Goal: Information Seeking & Learning: Learn about a topic

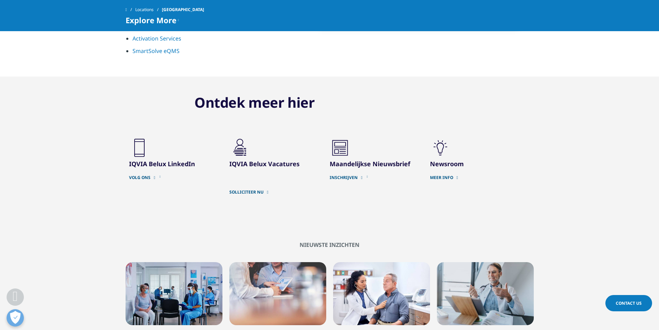
scroll to position [900, 0]
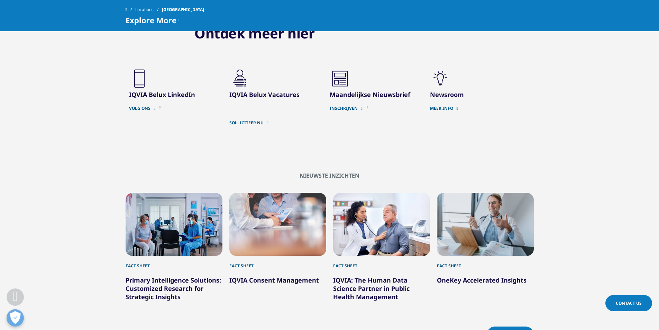
click at [282, 90] on h3 "IQVIA Belux Vacatures" at bounding box center [274, 94] width 90 height 8
click at [255, 120] on link "SOLLICITEER NU" at bounding box center [274, 123] width 90 height 6
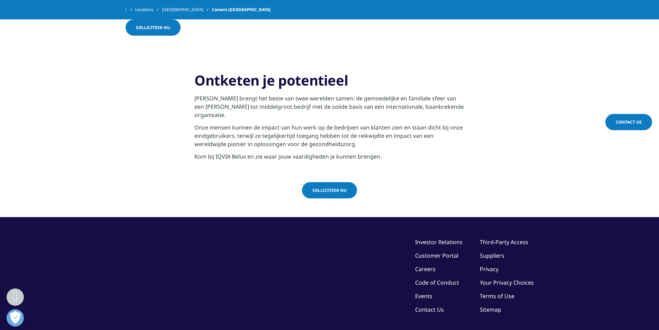
scroll to position [769, 0]
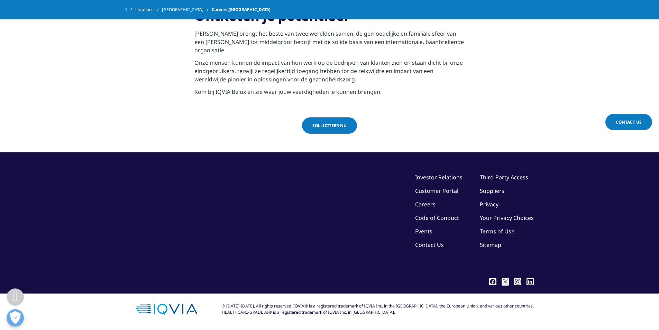
click at [319, 117] on link "Solliciteer nu" at bounding box center [329, 125] width 55 height 16
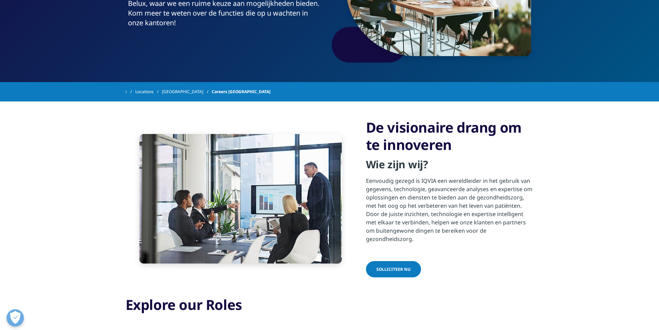
scroll to position [0, 0]
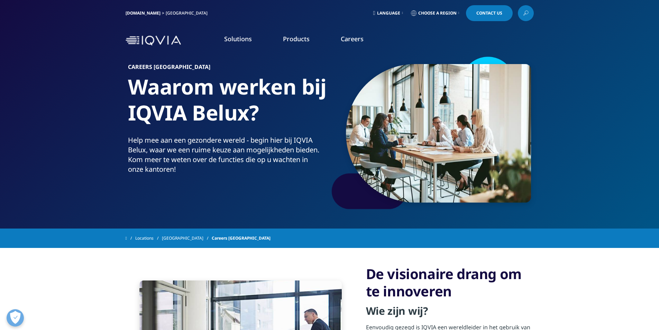
click at [302, 38] on link "Products" at bounding box center [296, 39] width 27 height 8
click at [235, 184] on link "Overview" at bounding box center [218, 175] width 105 height 18
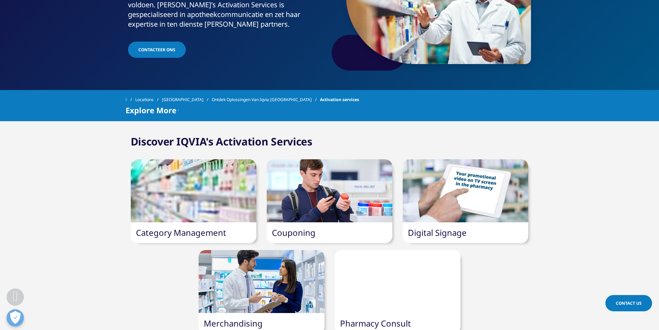
scroll to position [208, 0]
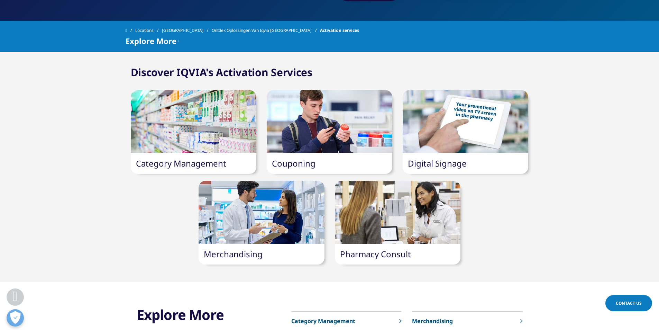
click at [168, 109] on div at bounding box center [194, 121] width 126 height 63
click at [188, 162] on link "Category Management" at bounding box center [181, 162] width 90 height 11
click at [172, 165] on link "Category Management" at bounding box center [181, 162] width 90 height 11
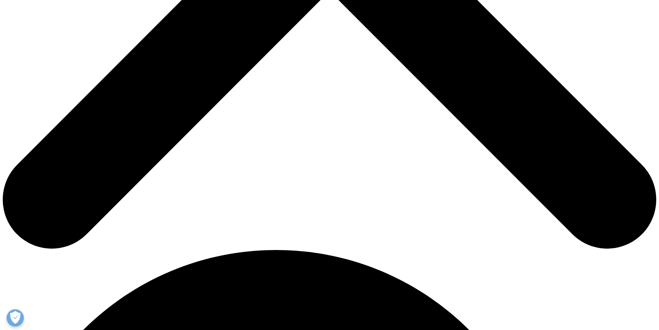
scroll to position [588, 0]
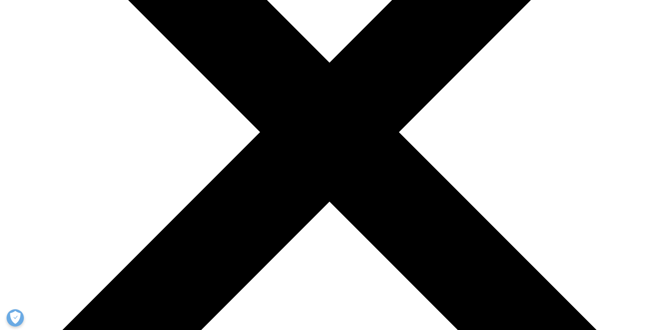
scroll to position [239, 0]
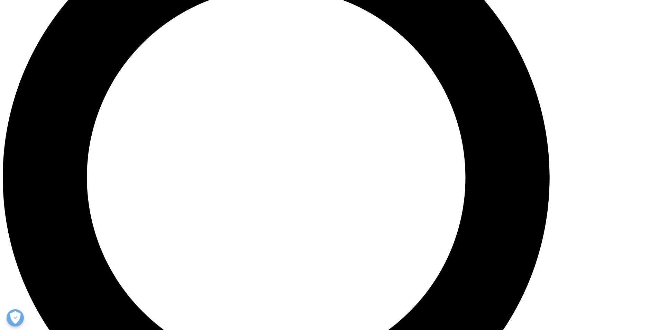
scroll to position [846, 0]
